Goal: Find contact information: Find contact information

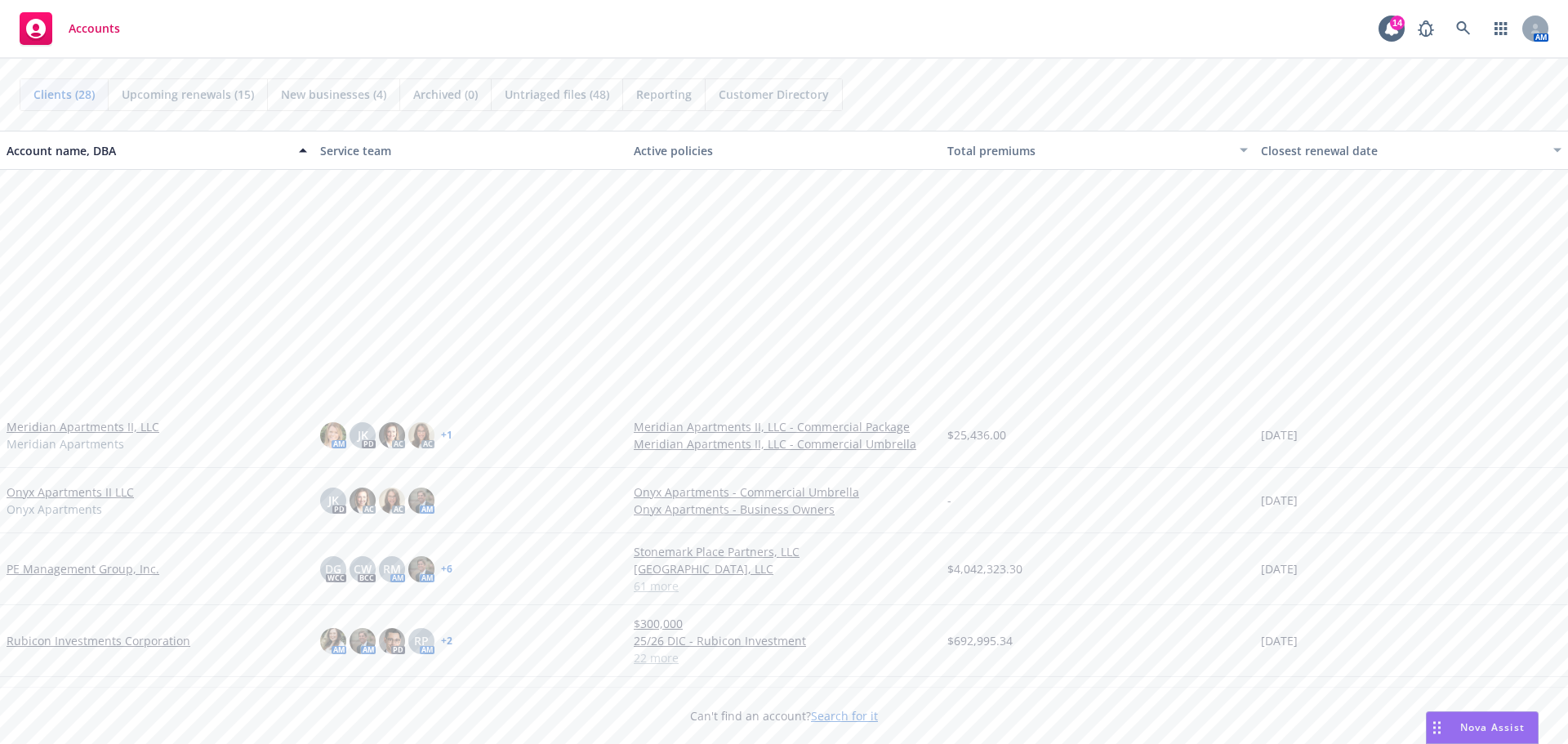
scroll to position [1312, 0]
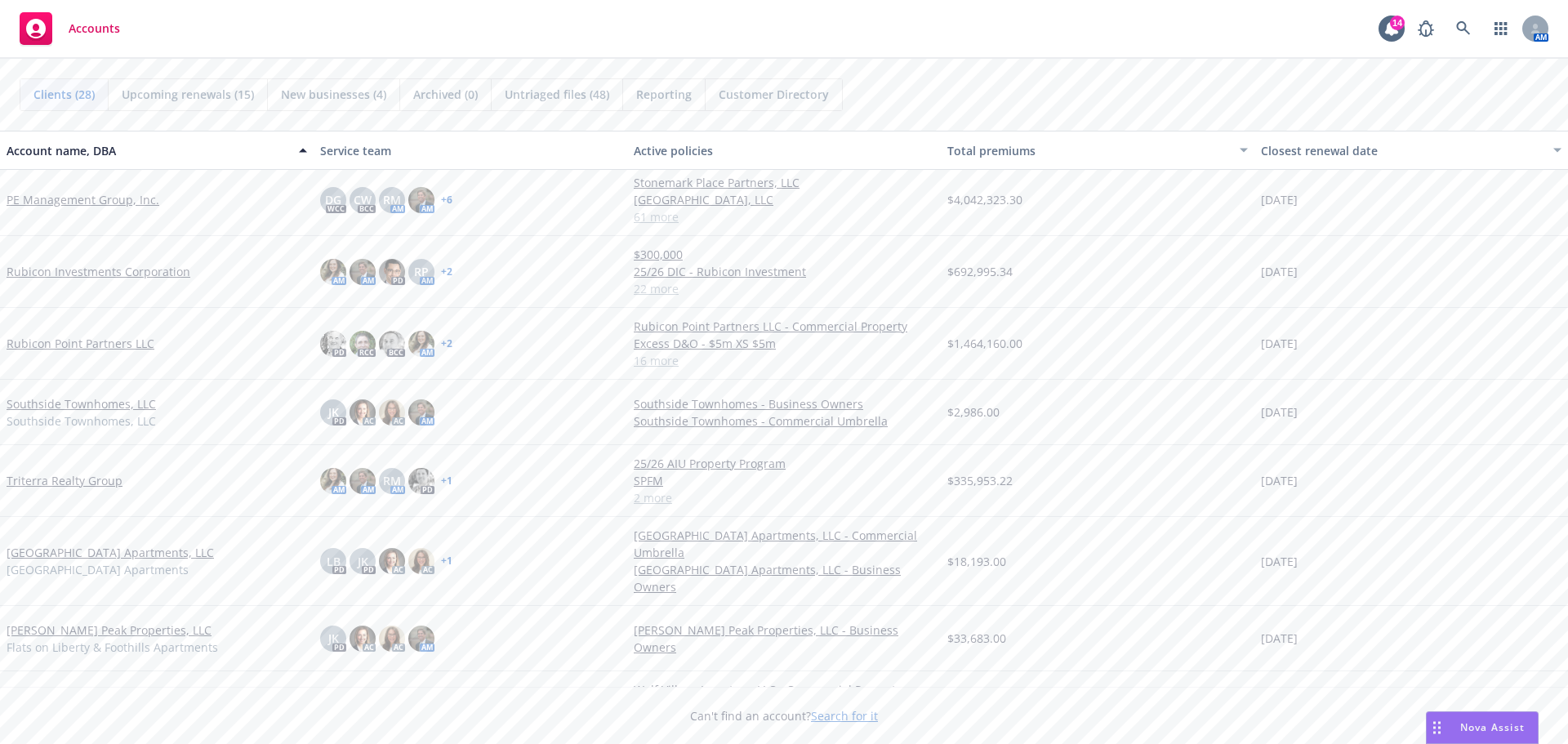
click at [62, 479] on link "Triterra Realty Group" at bounding box center [64, 480] width 116 height 17
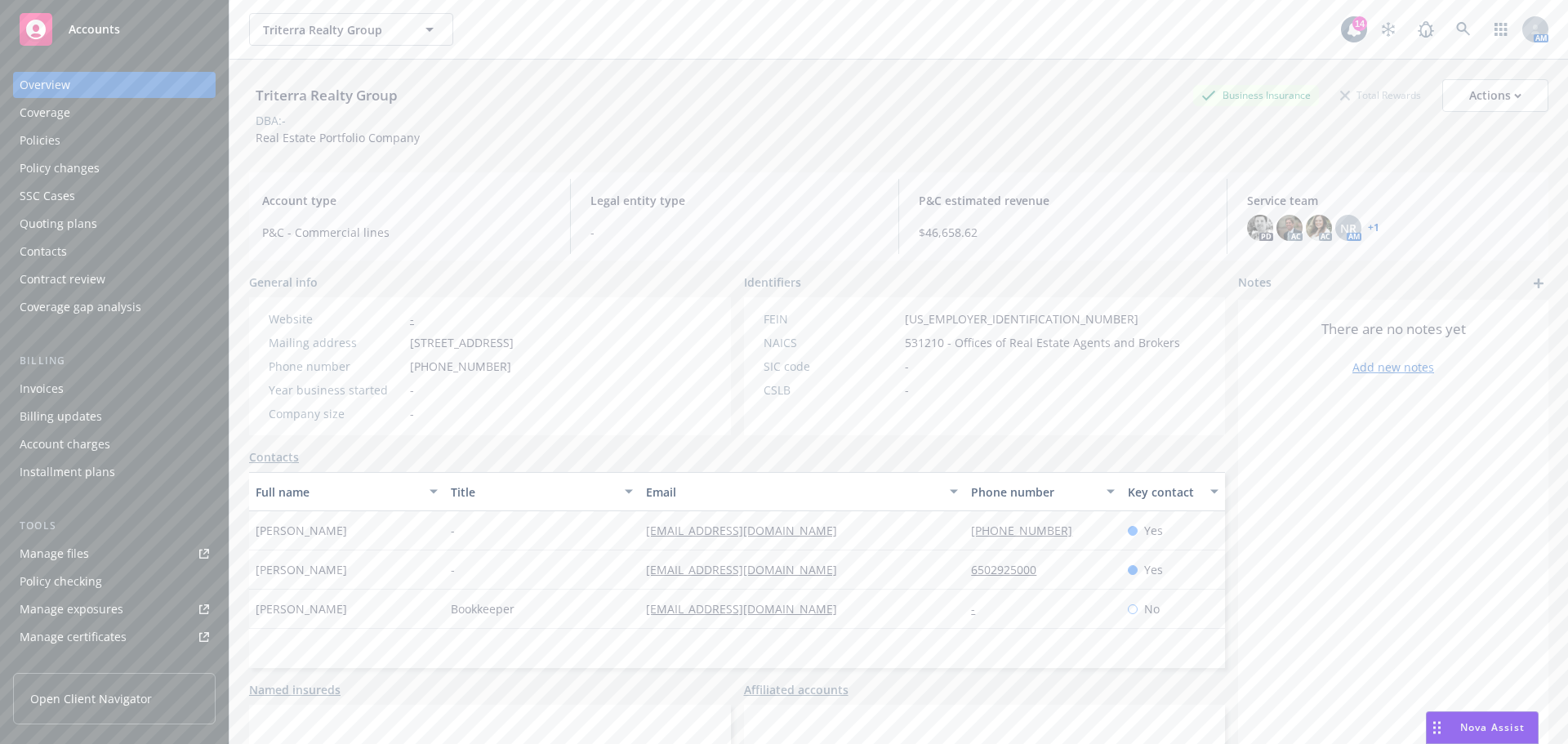
click at [73, 136] on div "Policies" at bounding box center [114, 141] width 189 height 26
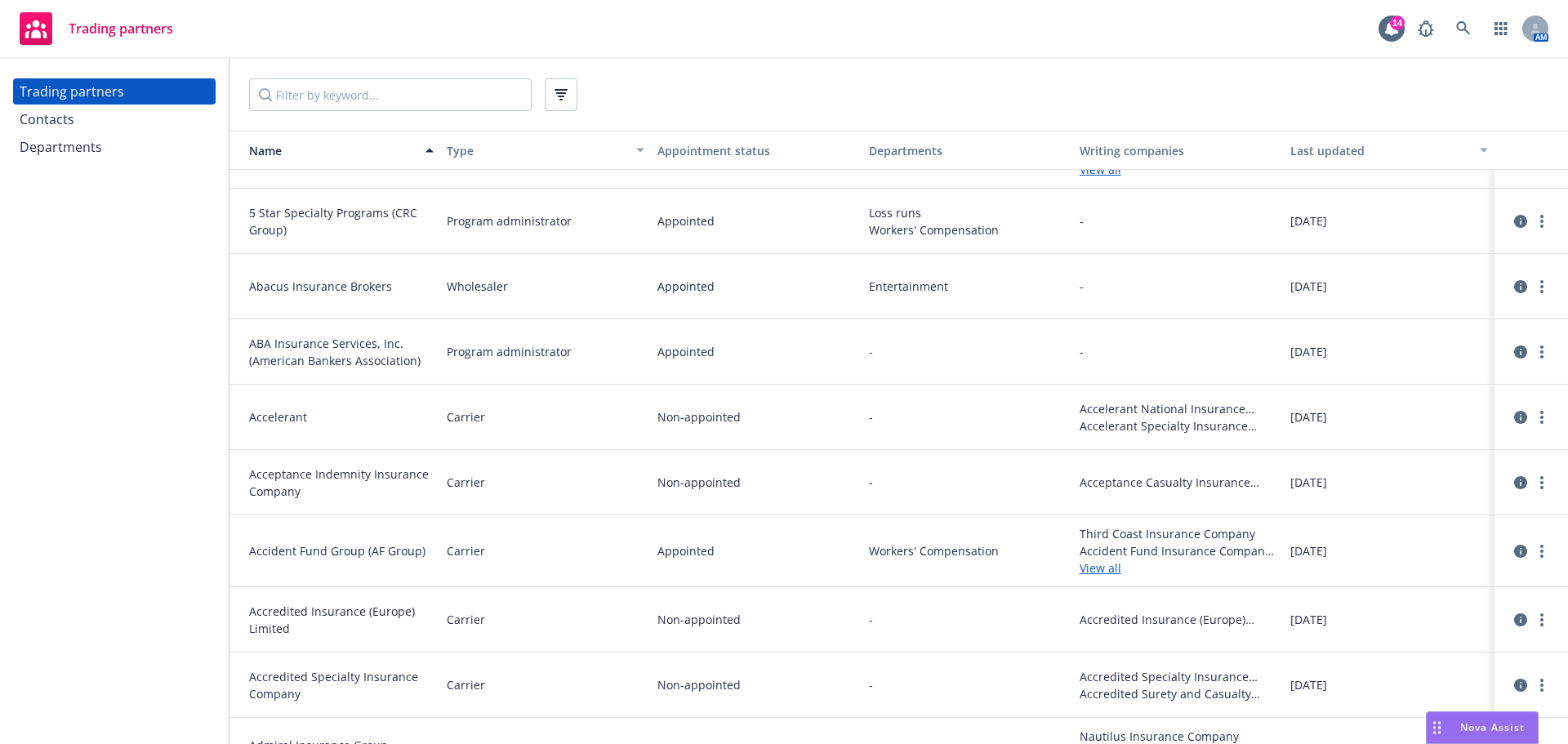
scroll to position [81, 0]
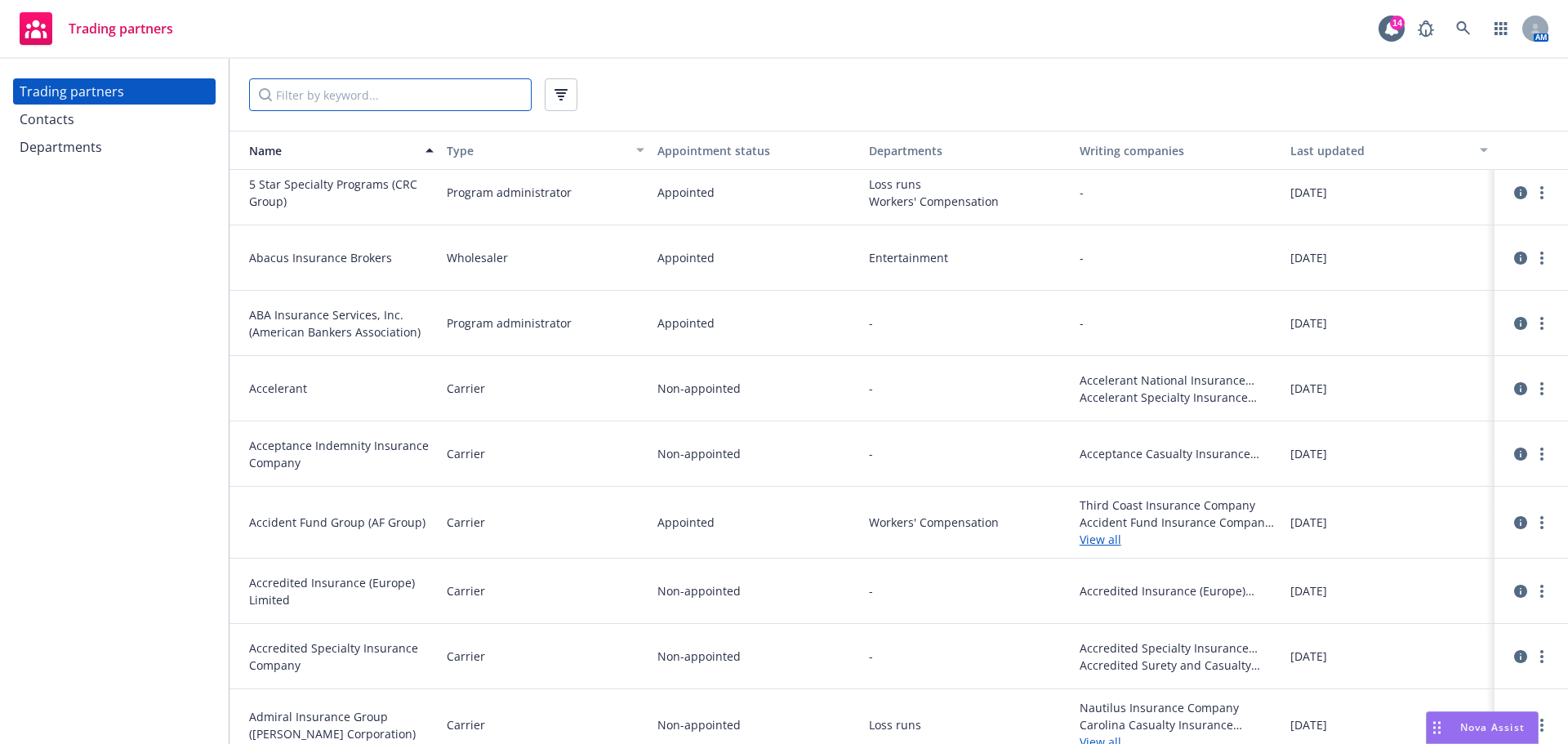
click at [322, 95] on input "Filter by keyword..." at bounding box center [390, 95] width 282 height 33
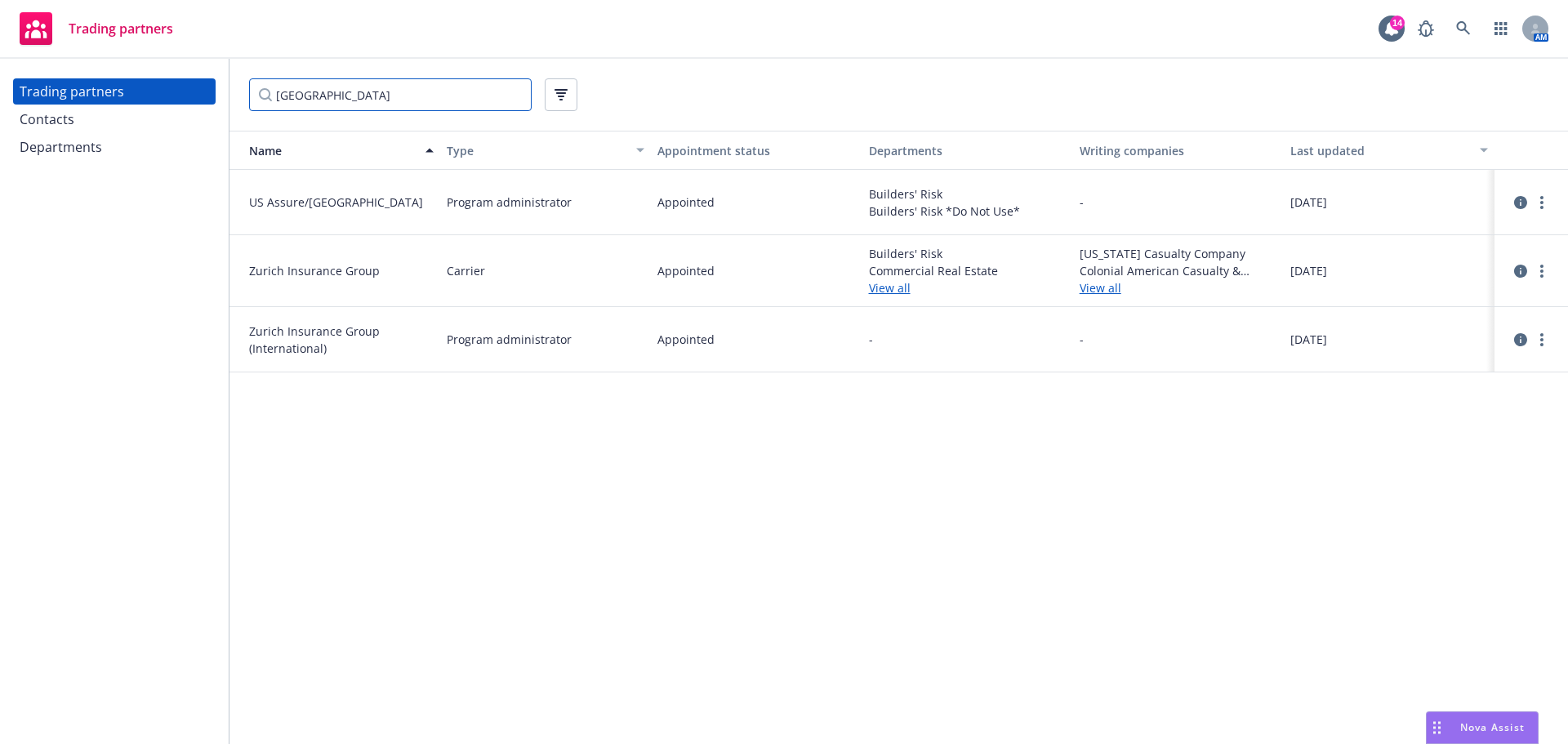
scroll to position [0, 0]
type input "z"
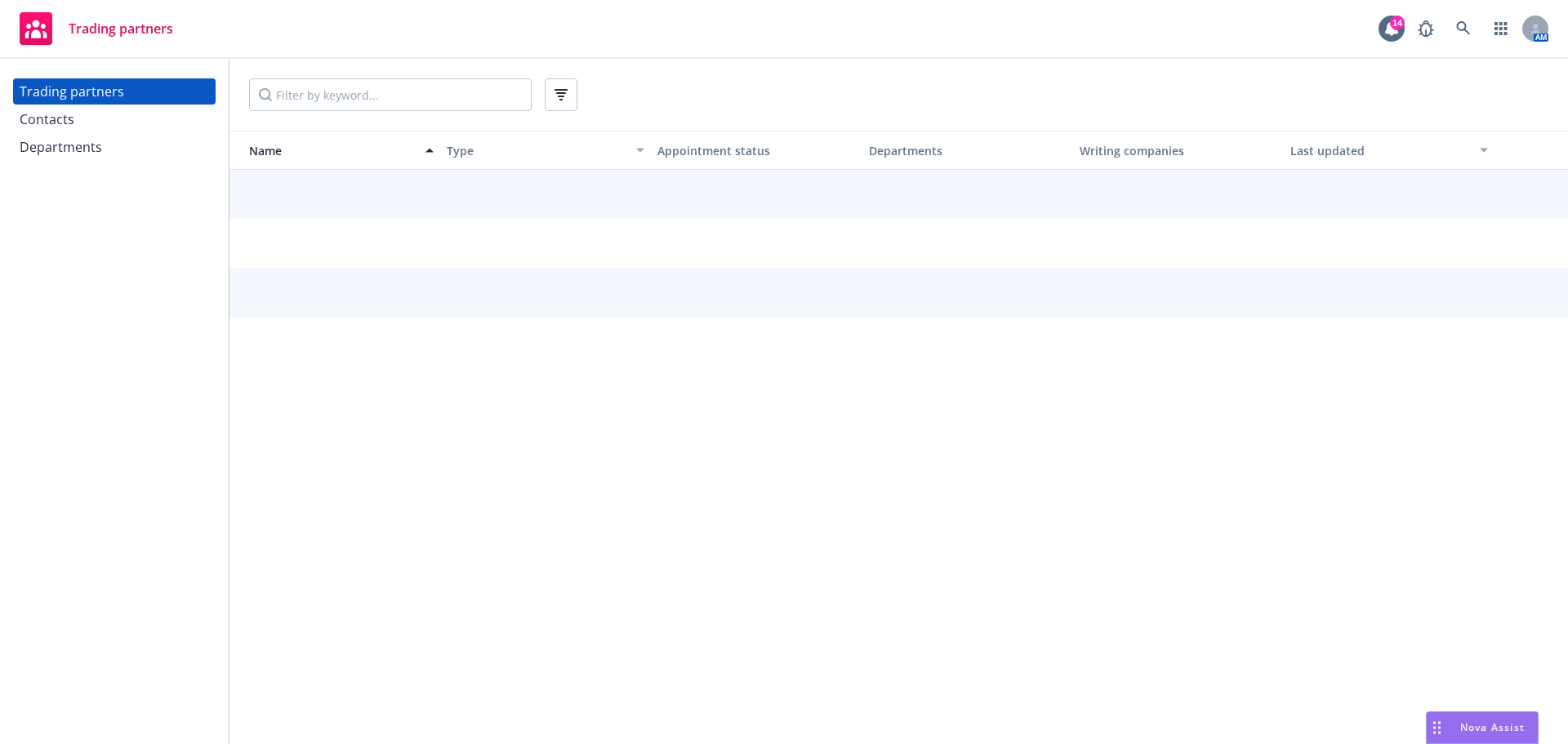
click at [52, 118] on div "Contacts" at bounding box center [47, 119] width 54 height 26
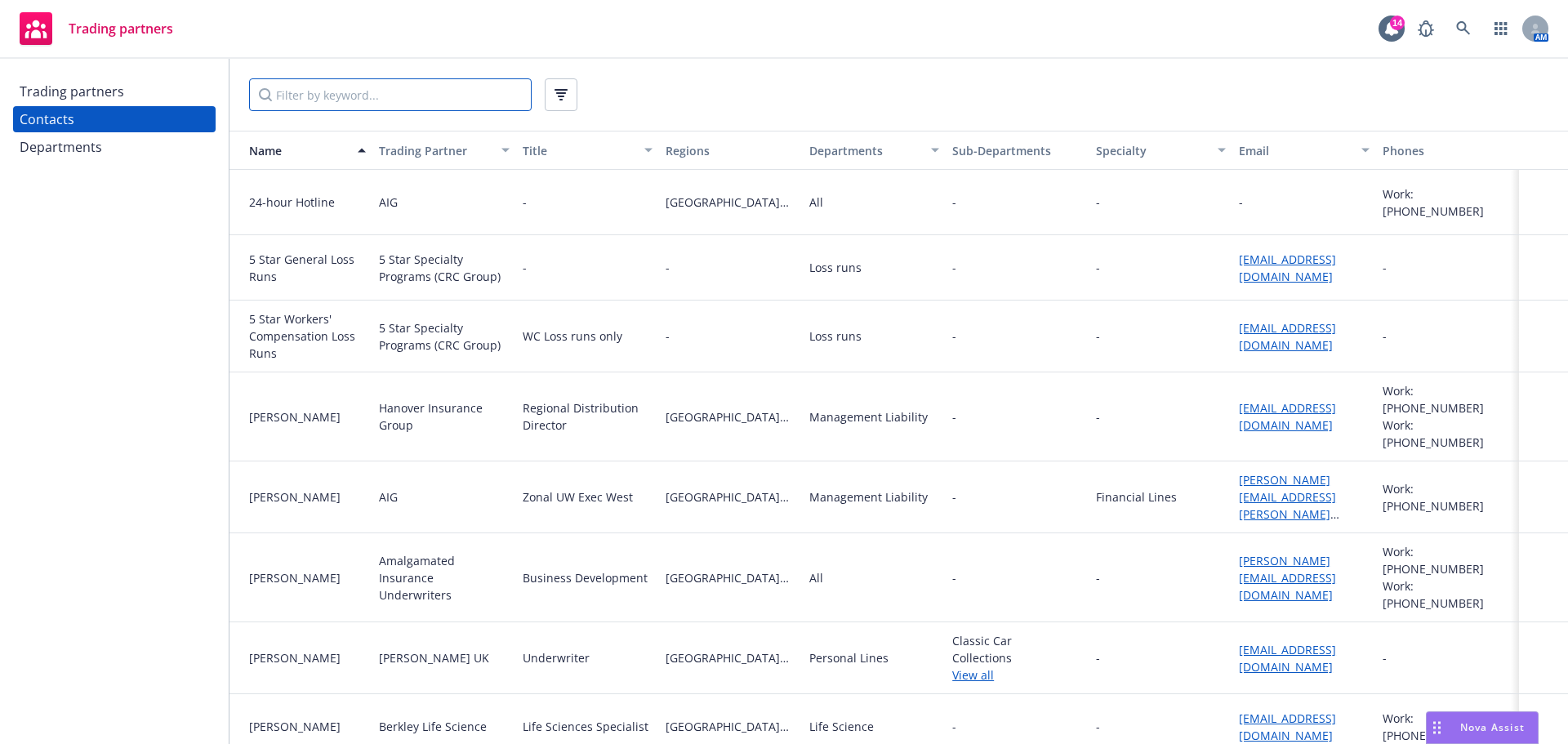
click at [282, 89] on input "Filter by keyword..." at bounding box center [390, 95] width 282 height 33
click at [89, 90] on div "Trading partners" at bounding box center [72, 91] width 105 height 26
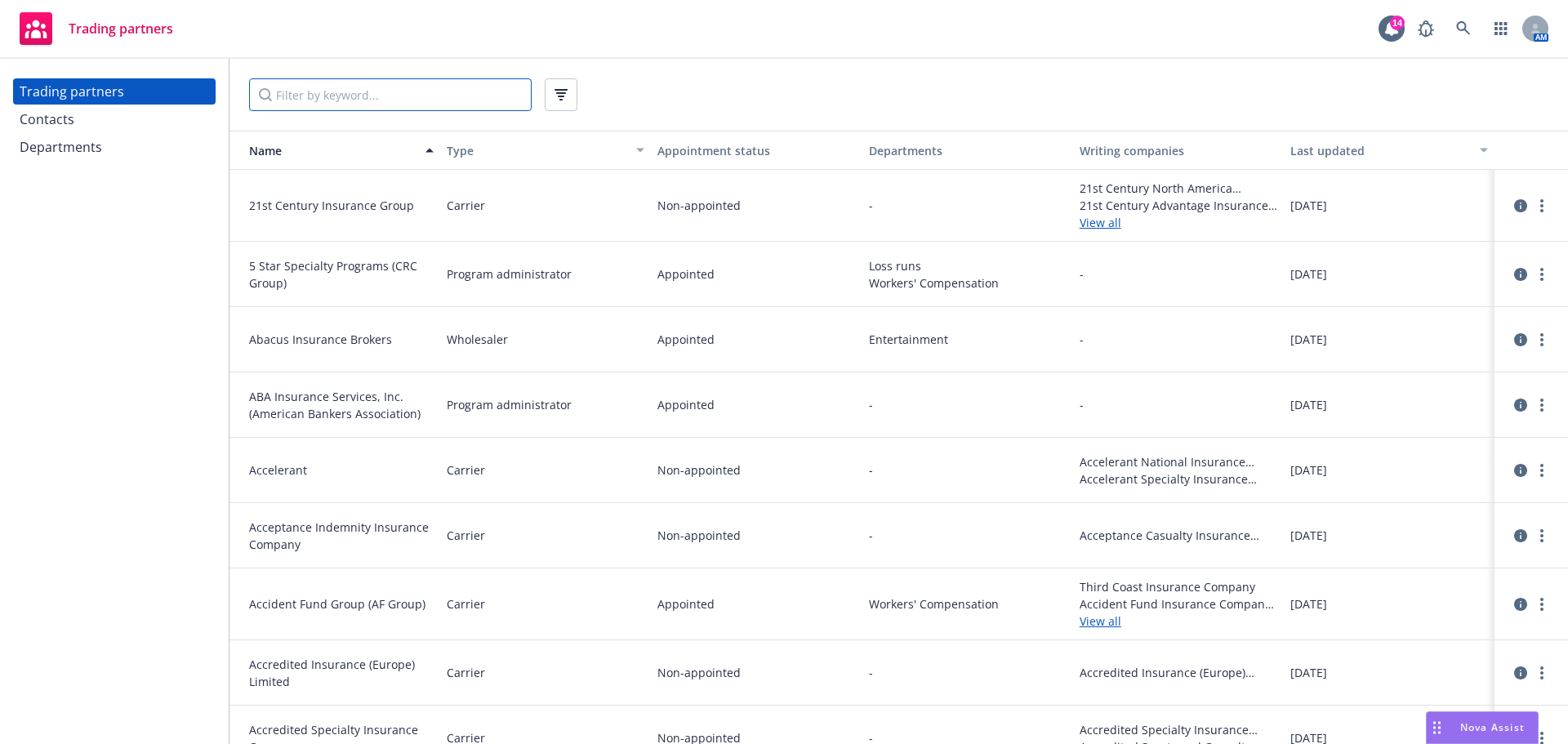
click at [344, 100] on input "Filter by keyword..." at bounding box center [390, 95] width 282 height 33
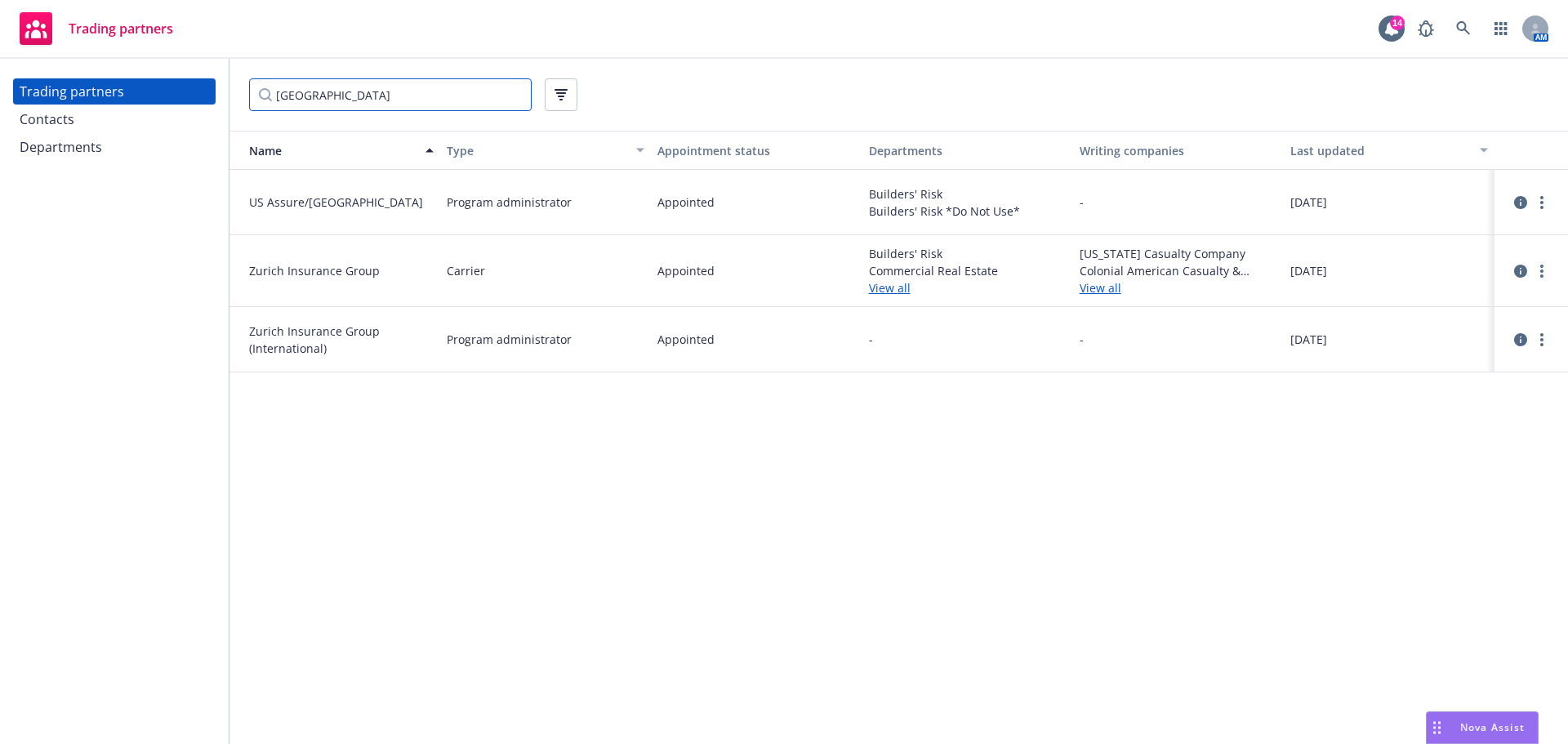
type input "[GEOGRAPHIC_DATA]"
click at [71, 124] on div "Contacts" at bounding box center [47, 119] width 54 height 26
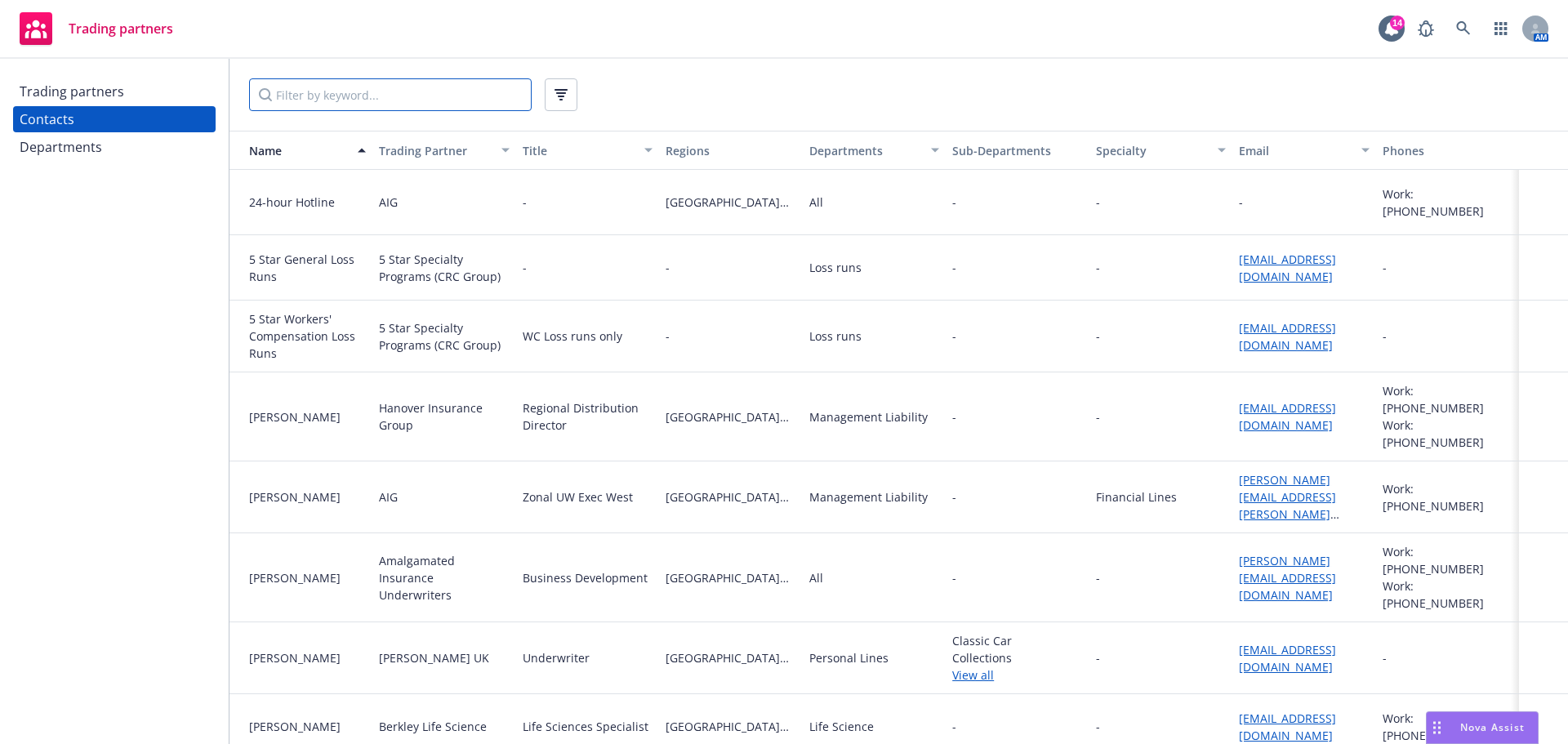
click at [325, 105] on input "Filter by keyword..." at bounding box center [390, 95] width 282 height 33
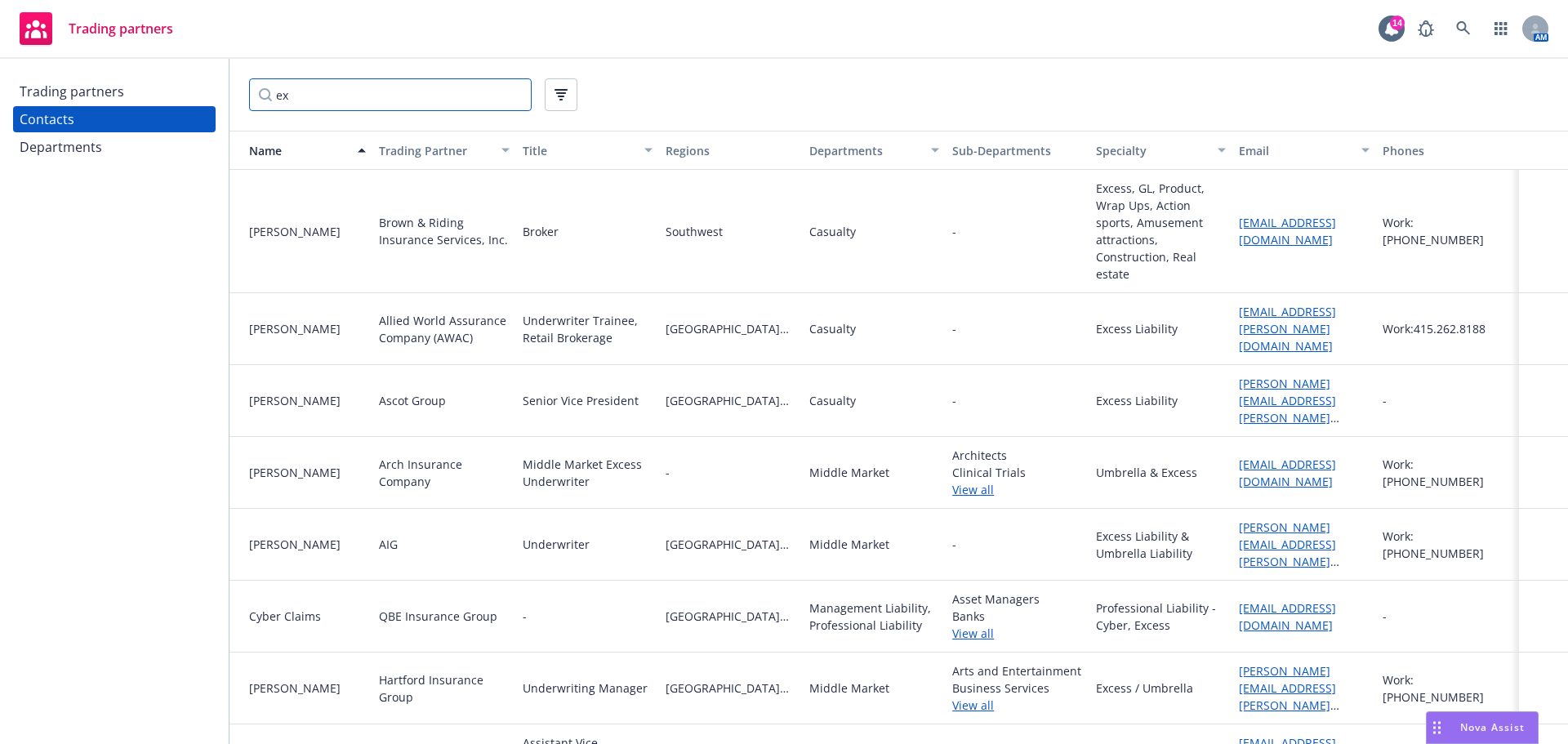
type input "e"
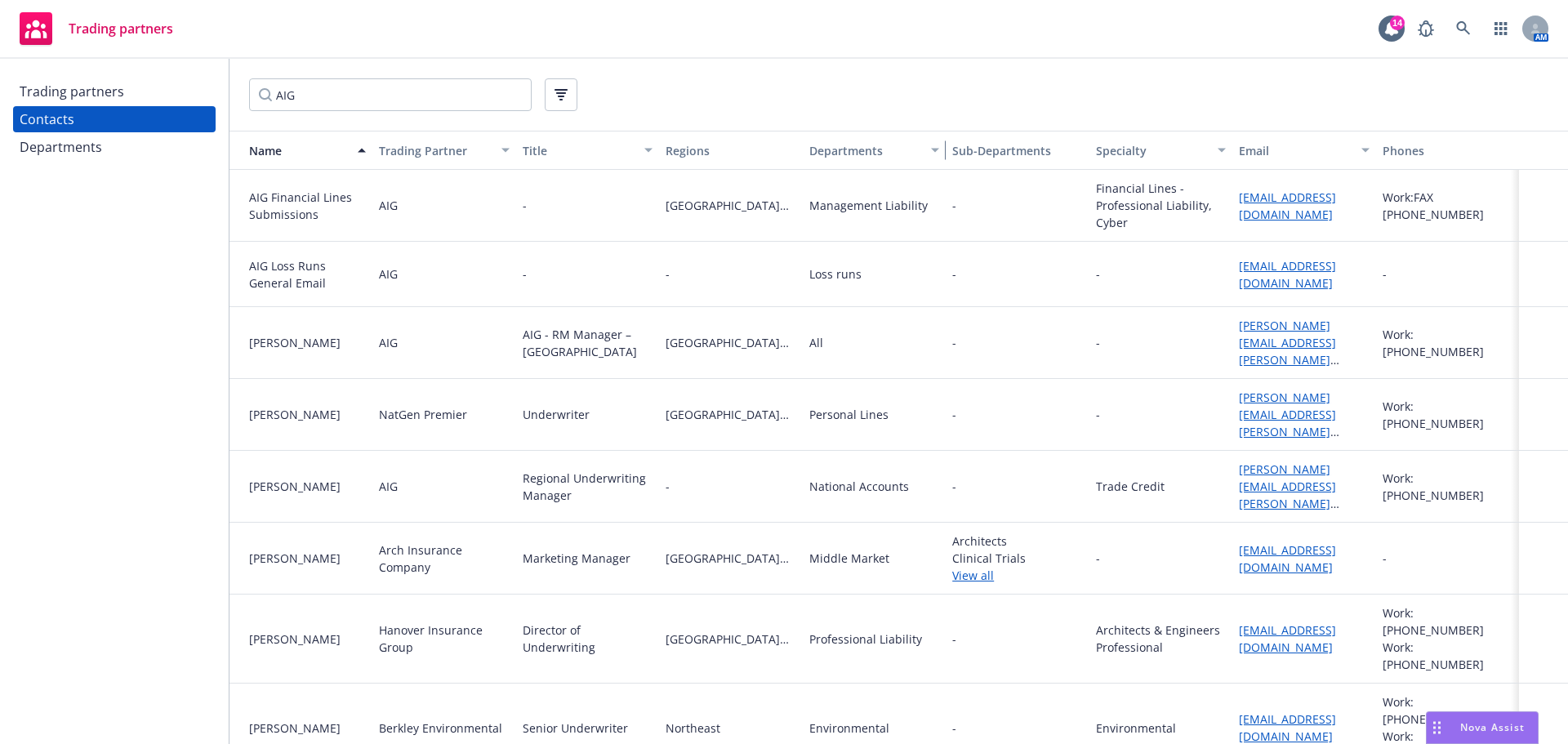
click at [933, 147] on div "button" at bounding box center [938, 151] width 8 height 38
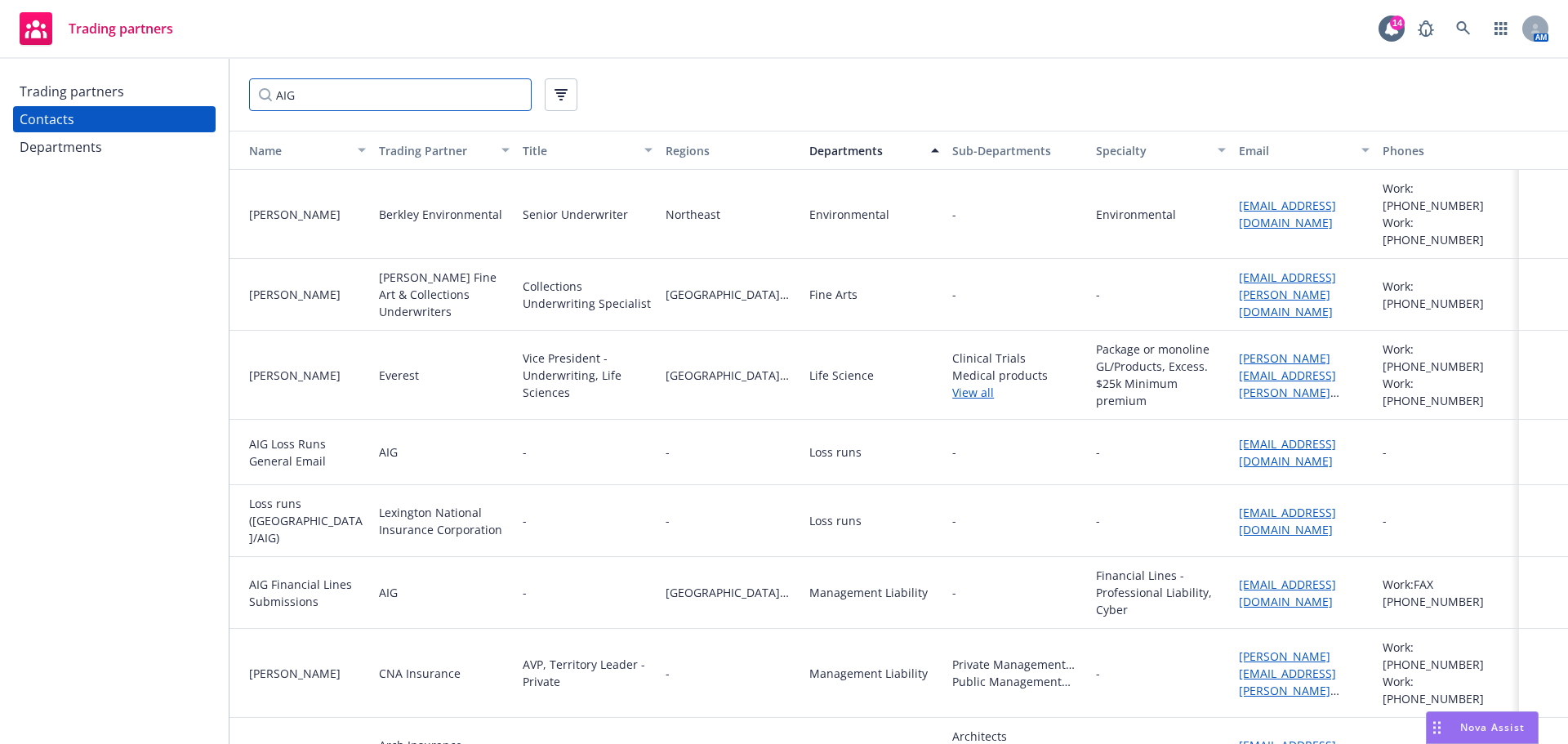
click at [295, 95] on input "AIG" at bounding box center [390, 95] width 282 height 33
type input "A"
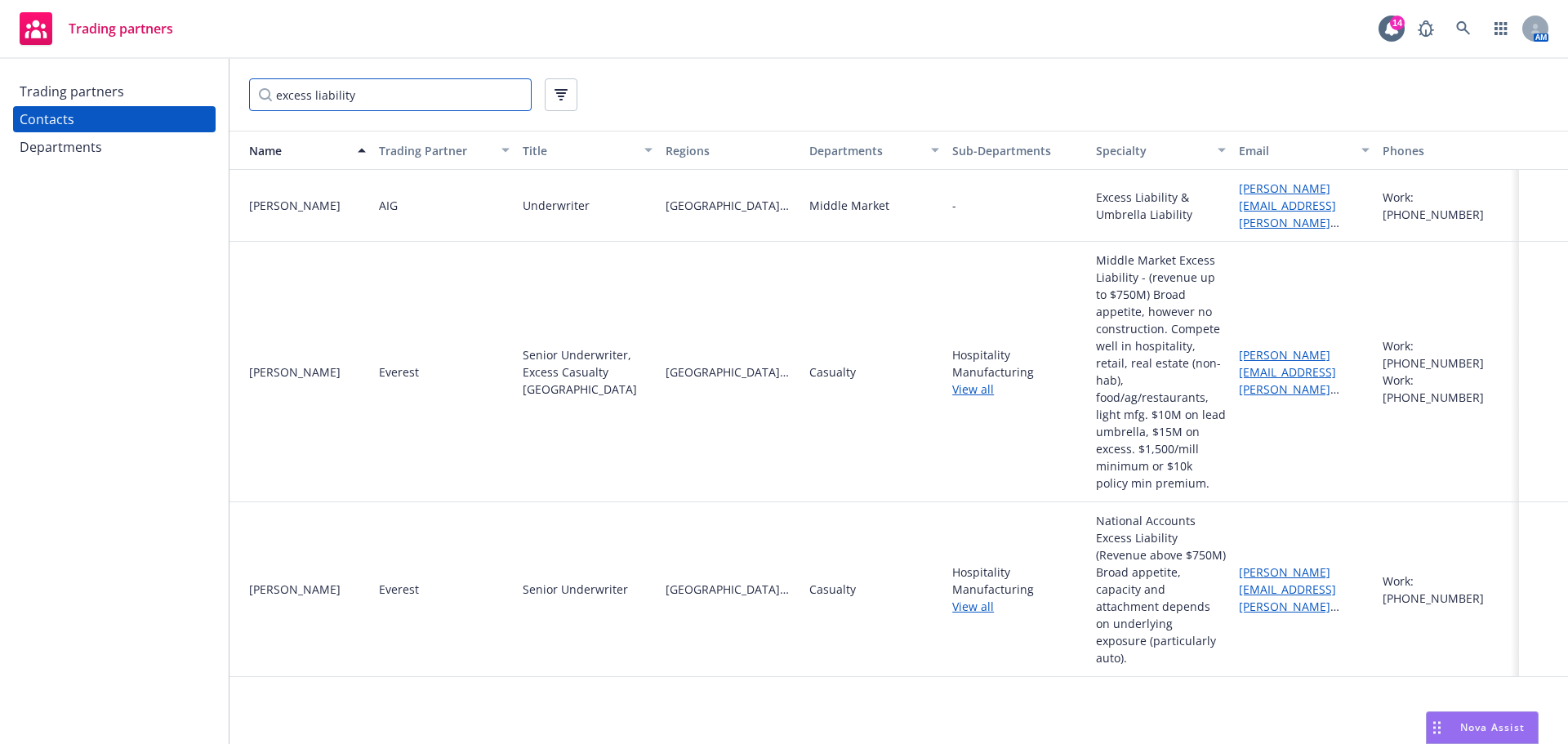
type input "excess liability"
